Goal: Task Accomplishment & Management: Complete application form

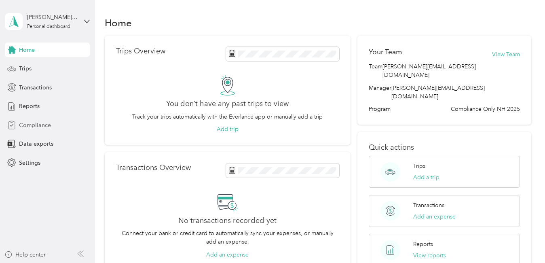
click at [24, 123] on span "Compliance" at bounding box center [35, 125] width 32 height 8
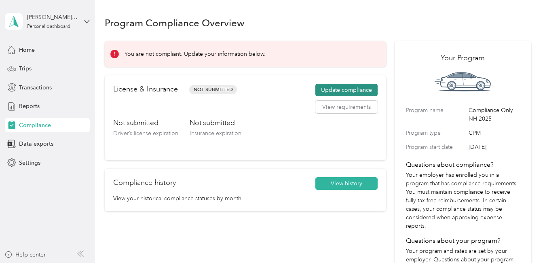
click at [350, 88] on button "Update compliance" at bounding box center [346, 90] width 62 height 13
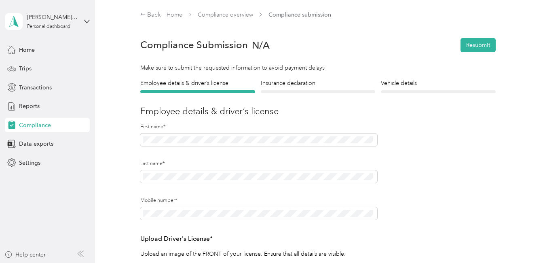
click at [382, 196] on form "Employee details & driver’s license License Insurance declaration Insurance Veh…" at bounding box center [317, 258] width 355 height 358
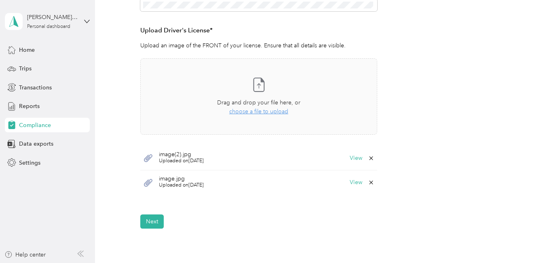
scroll to position [209, 0]
click at [273, 114] on span "choose a file to upload" at bounding box center [258, 110] width 59 height 7
click at [357, 156] on button "View" at bounding box center [355, 157] width 13 height 6
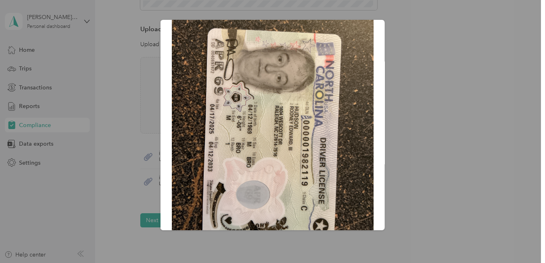
scroll to position [59, 0]
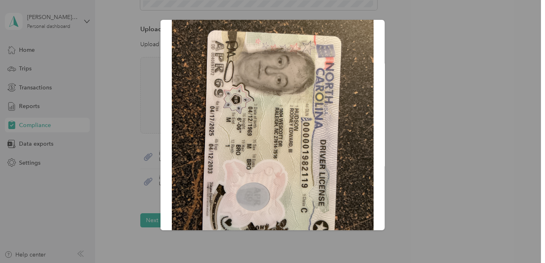
click at [444, 118] on div "image(2).jpg" at bounding box center [384, 126] width 224 height 213
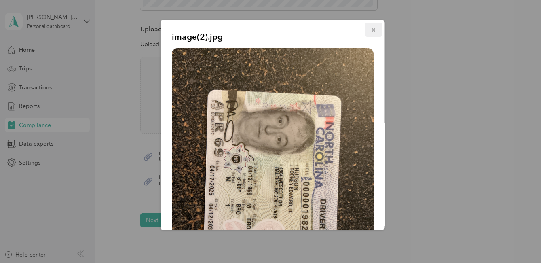
click at [371, 30] on icon "button" at bounding box center [374, 30] width 6 height 6
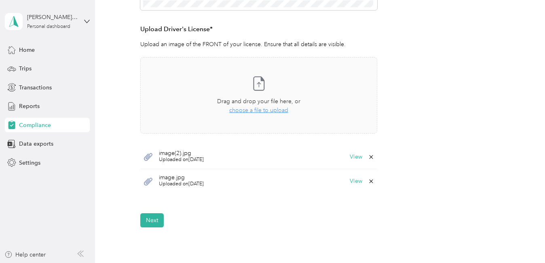
click at [186, 160] on span "Uploaded on [DATE]" at bounding box center [181, 159] width 45 height 7
click at [149, 156] on icon at bounding box center [148, 157] width 8 height 8
click at [271, 117] on div "Take a photo or choose a photo from your library Drag and drop your file here, …" at bounding box center [258, 95] width 223 height 63
click at [354, 156] on button "View" at bounding box center [355, 157] width 13 height 6
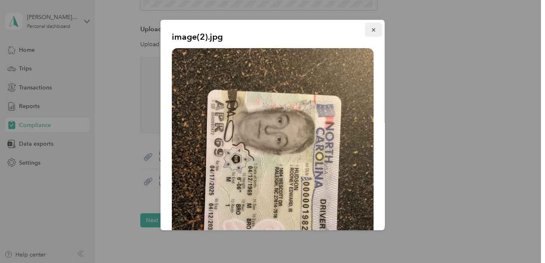
click at [371, 27] on icon "button" at bounding box center [374, 30] width 6 height 6
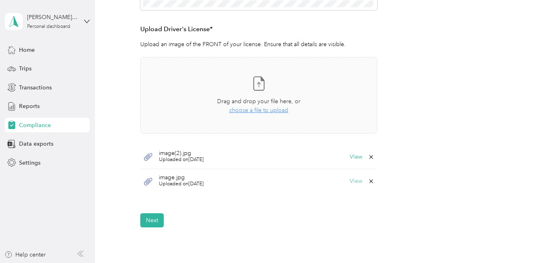
click at [356, 181] on button "View" at bounding box center [355, 181] width 13 height 6
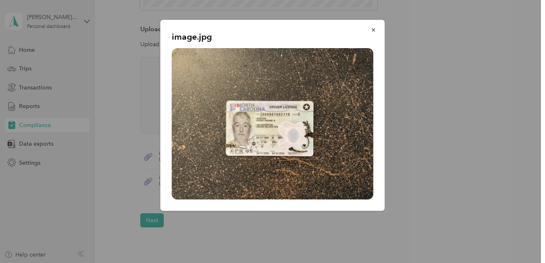
click at [383, 44] on div "image.jpg" at bounding box center [272, 115] width 224 height 191
click at [373, 30] on icon "button" at bounding box center [372, 29] width 3 height 3
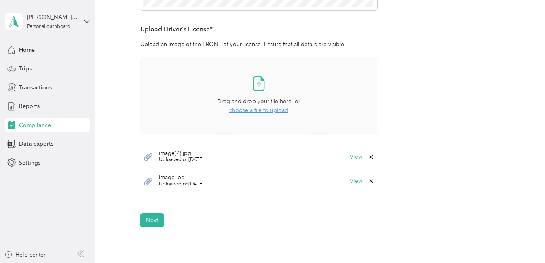
click at [284, 116] on div "Take a photo or choose a photo from your library Drag and drop your file here, …" at bounding box center [258, 95] width 223 height 63
click at [152, 220] on button "Next" at bounding box center [151, 220] width 23 height 14
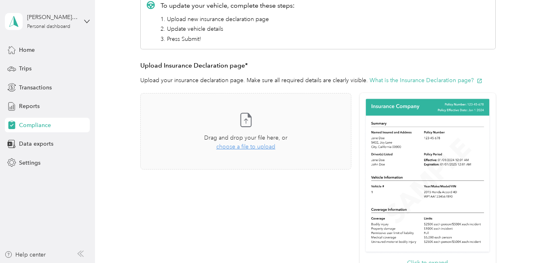
scroll to position [124, 0]
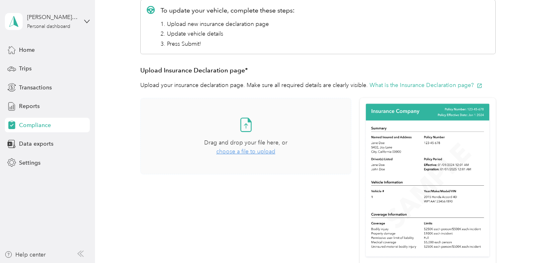
click at [261, 156] on div "Take a photo or choose a photo from your library Drag and drop your file here, …" at bounding box center [245, 136] width 197 height 63
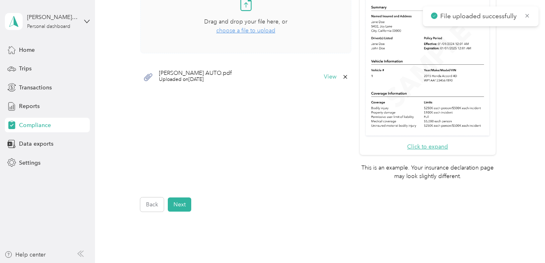
scroll to position [247, 0]
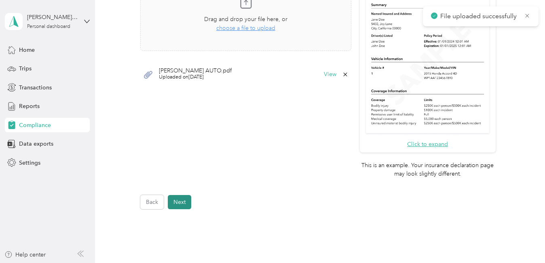
click at [183, 201] on button "Next" at bounding box center [179, 202] width 23 height 14
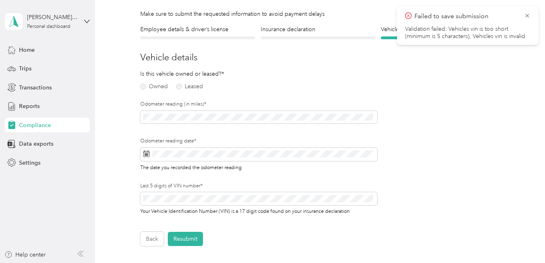
scroll to position [10, 0]
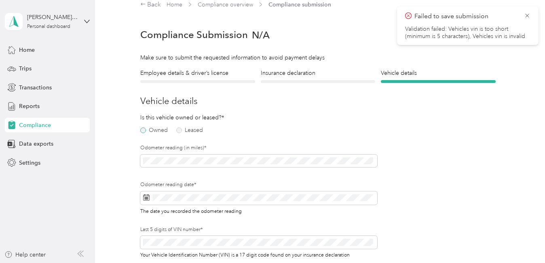
click at [154, 133] on label "Owned" at bounding box center [153, 130] width 27 height 6
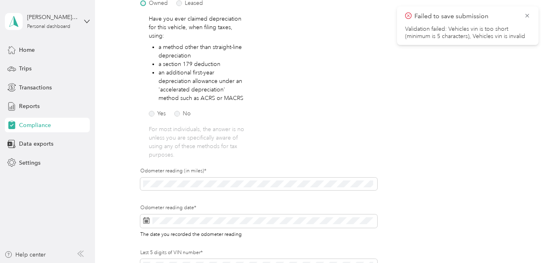
scroll to position [138, 0]
click at [185, 114] on label "No" at bounding box center [182, 112] width 17 height 6
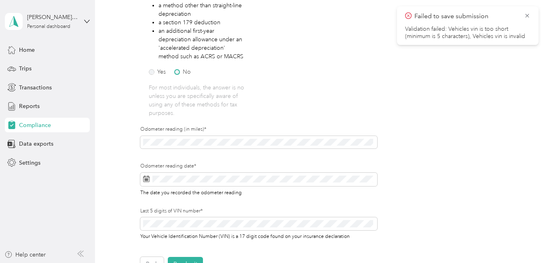
scroll to position [182, 0]
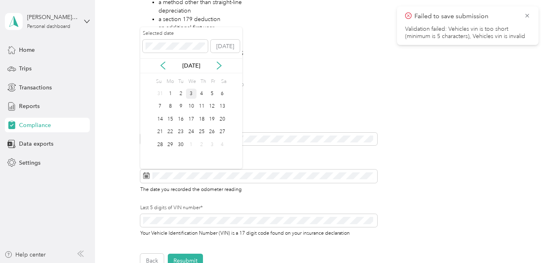
click at [191, 93] on div "3" at bounding box center [191, 93] width 11 height 10
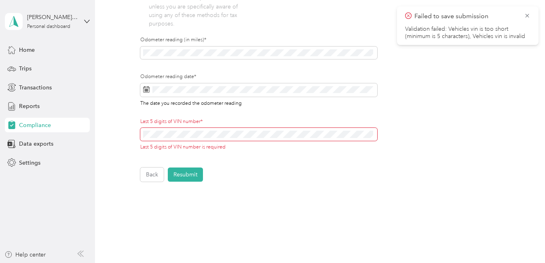
scroll to position [269, 0]
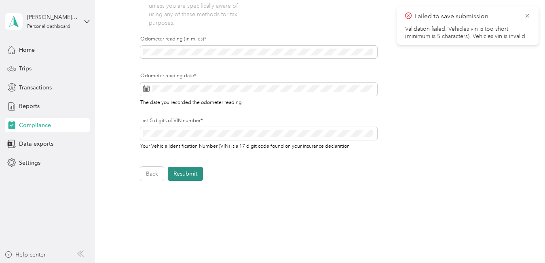
click at [196, 179] on button "Resubmit" at bounding box center [185, 173] width 35 height 14
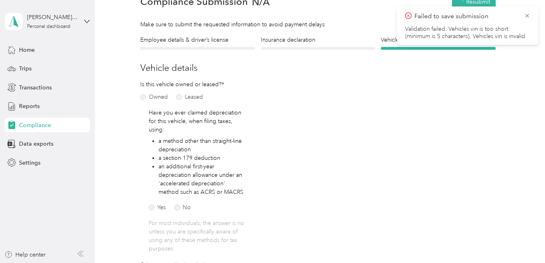
scroll to position [10, 0]
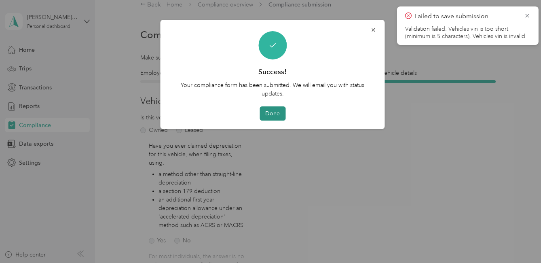
click at [278, 120] on button "Done" at bounding box center [272, 113] width 26 height 14
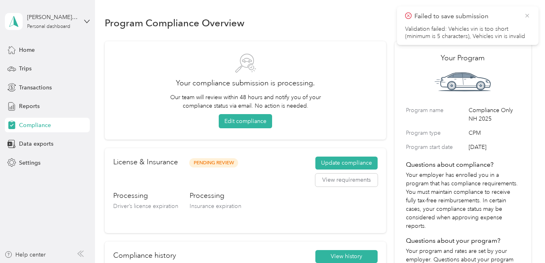
click at [525, 15] on icon at bounding box center [527, 15] width 6 height 7
